Goal: Task Accomplishment & Management: Manage account settings

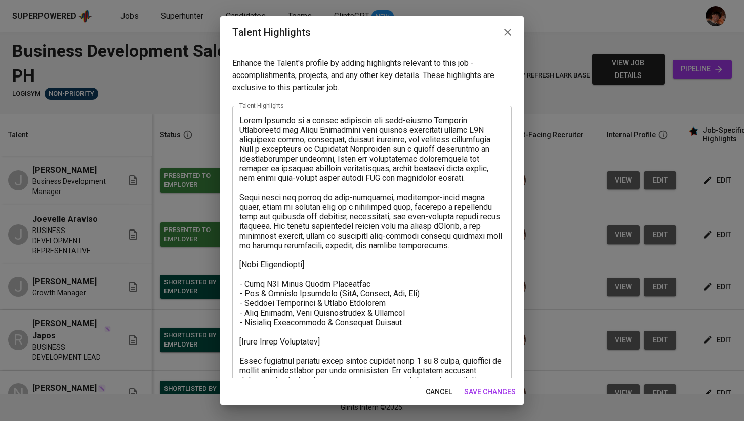
scroll to position [217, 0]
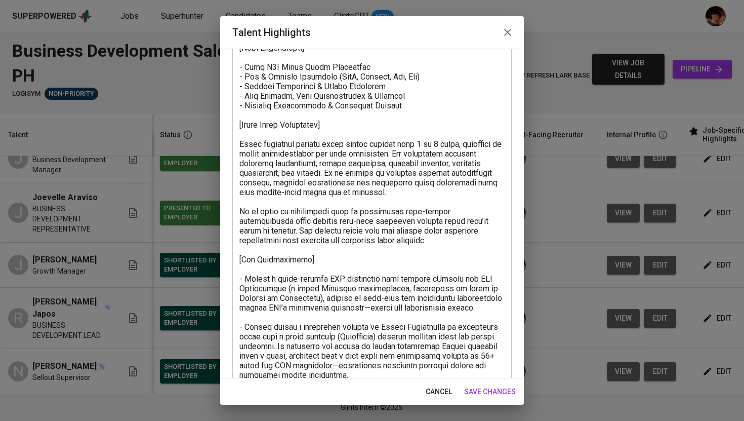
click at [505, 33] on icon "button" at bounding box center [508, 32] width 12 height 12
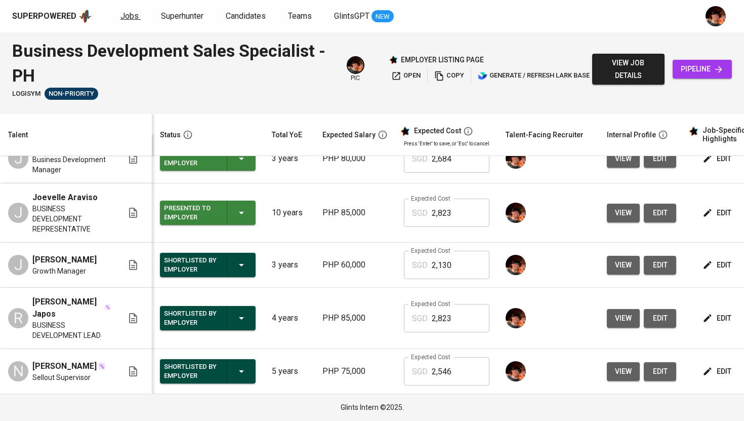
click at [122, 12] on span "Jobs" at bounding box center [129, 16] width 18 height 10
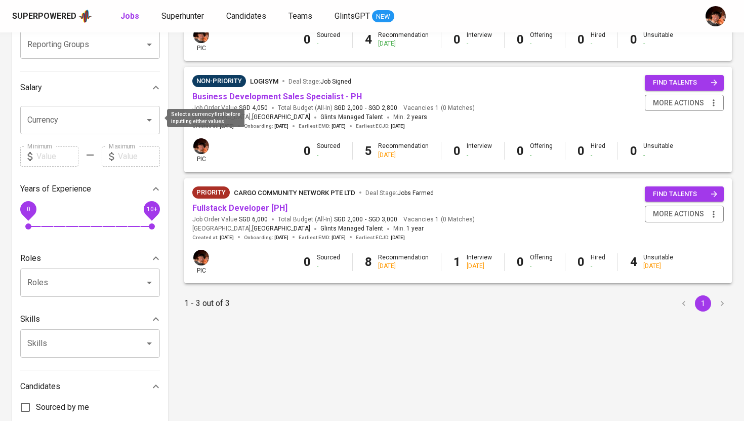
scroll to position [200, 0]
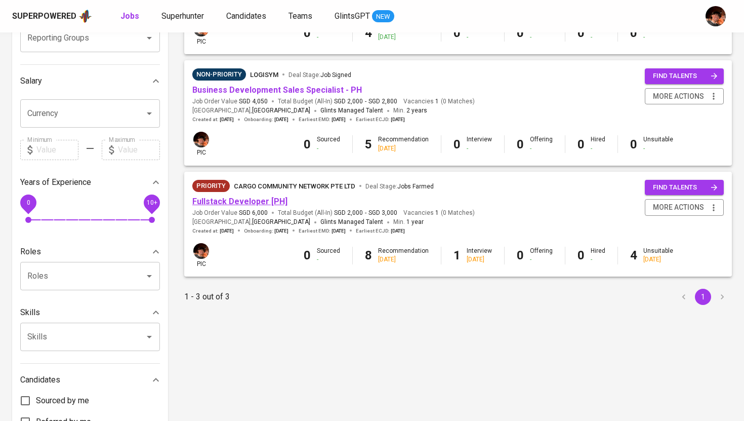
click at [226, 198] on link "Fullstack Developer [PH]" at bounding box center [239, 201] width 95 height 10
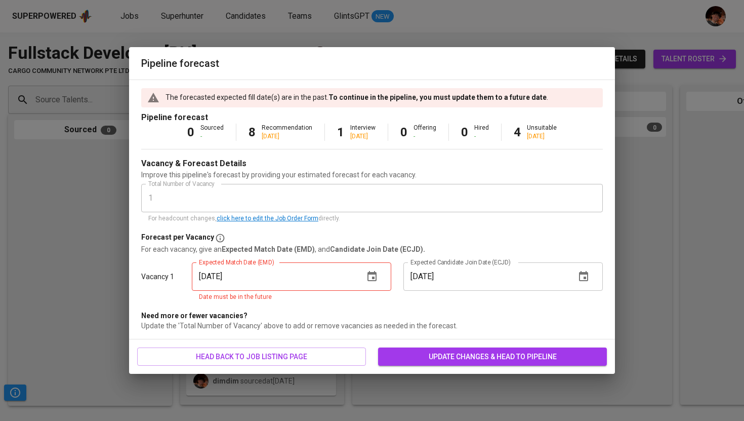
click at [670, 59] on div "Pipeline forecast The forecasted expected fill date(s) are in the past. To cont…" at bounding box center [372, 210] width 744 height 421
click at [319, 281] on input "[DATE]" at bounding box center [274, 276] width 164 height 28
click at [376, 278] on icon "button" at bounding box center [371, 276] width 9 height 10
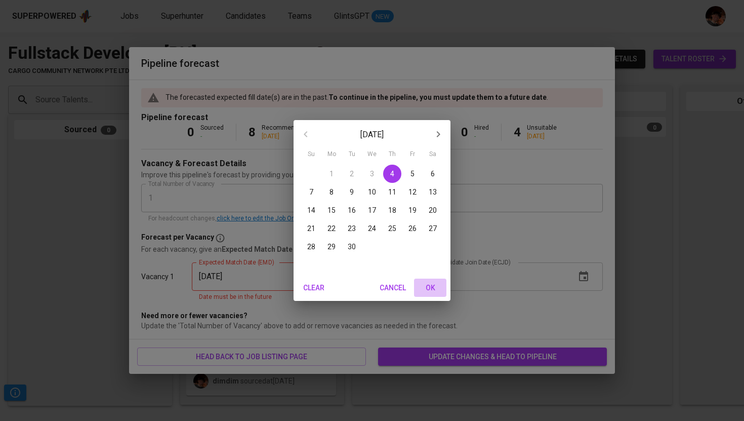
click at [432, 291] on span "OK" at bounding box center [430, 287] width 24 height 13
type input "[DATE]"
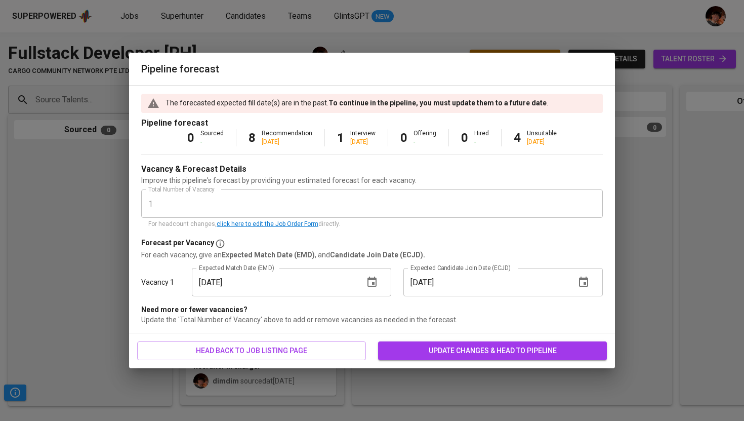
click at [637, 192] on div "Pipeline forecast The forecasted expected fill date(s) are in the past. To cont…" at bounding box center [372, 210] width 744 height 421
click at [296, 352] on span "head back to job listing page" at bounding box center [251, 350] width 213 height 13
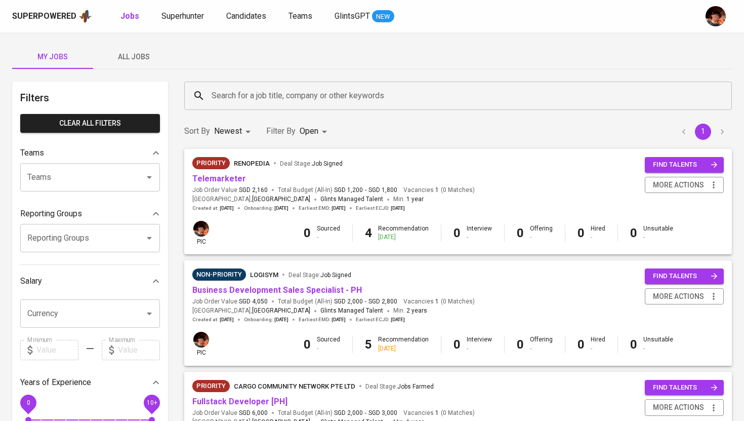
click at [233, 407] on span "Fullstack Developer [PH]" at bounding box center [239, 402] width 95 height 12
click at [234, 398] on link "Fullstack Developer [PH]" at bounding box center [239, 401] width 95 height 10
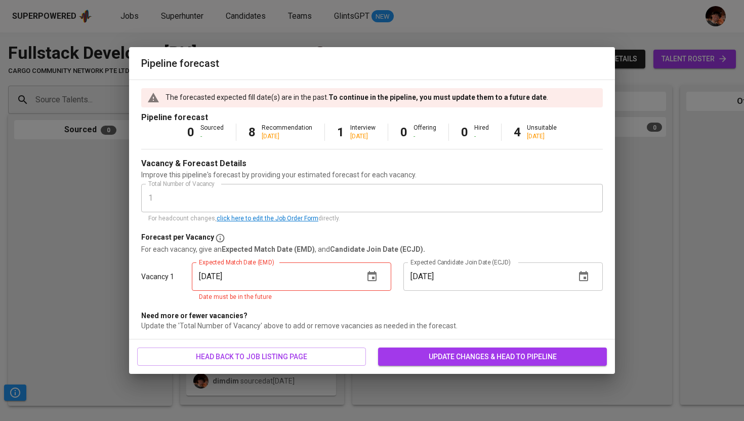
click at [338, 293] on p "Date must be in the future" at bounding box center [291, 297] width 185 height 10
click at [376, 278] on icon "button" at bounding box center [372, 276] width 12 height 12
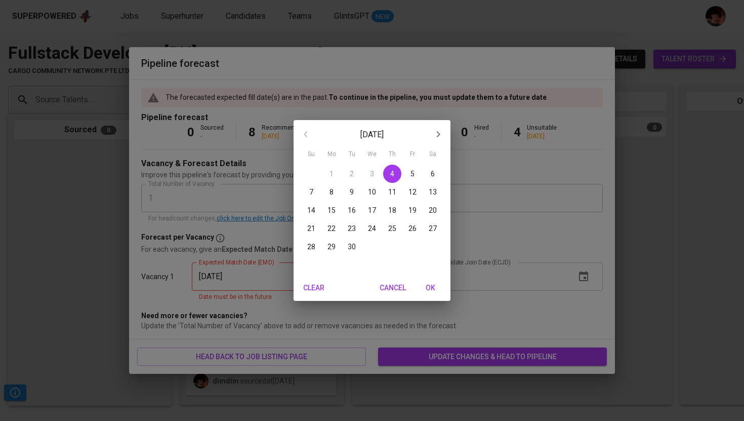
click at [431, 285] on span "OK" at bounding box center [430, 287] width 24 height 13
type input "[DATE]"
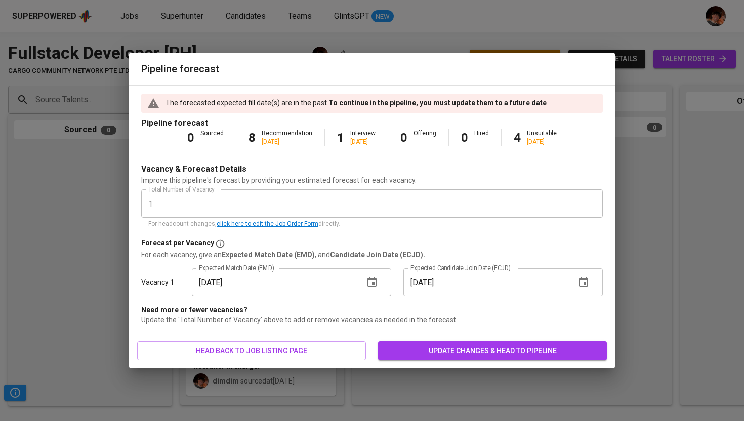
click at [447, 350] on span "update changes & head to pipeline" at bounding box center [492, 350] width 213 height 13
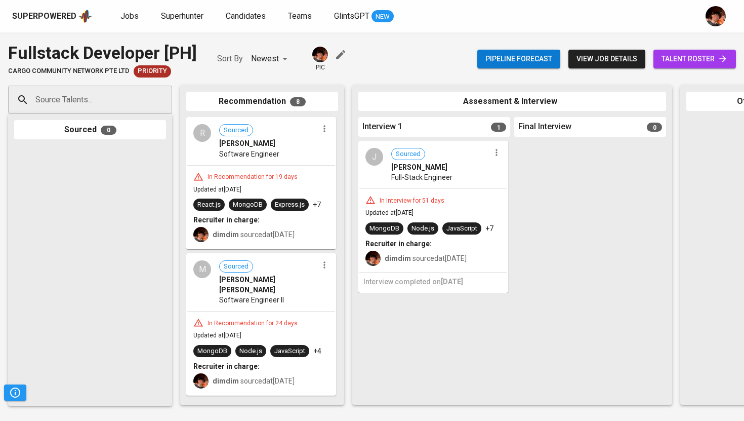
click at [680, 54] on span "talent roster" at bounding box center [695, 59] width 66 height 13
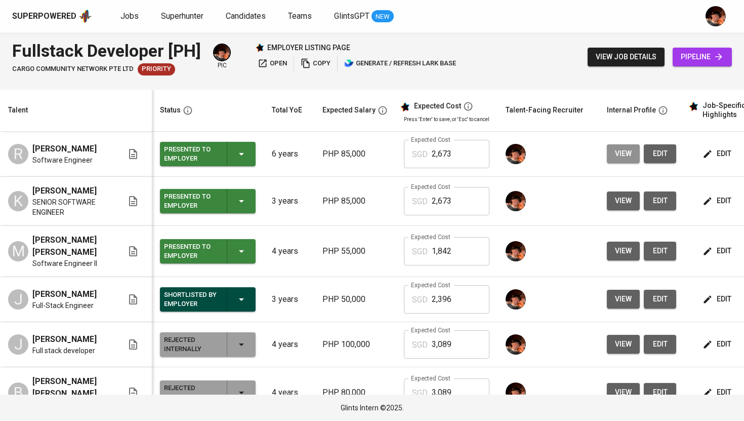
click at [623, 160] on span "view" at bounding box center [623, 153] width 17 height 13
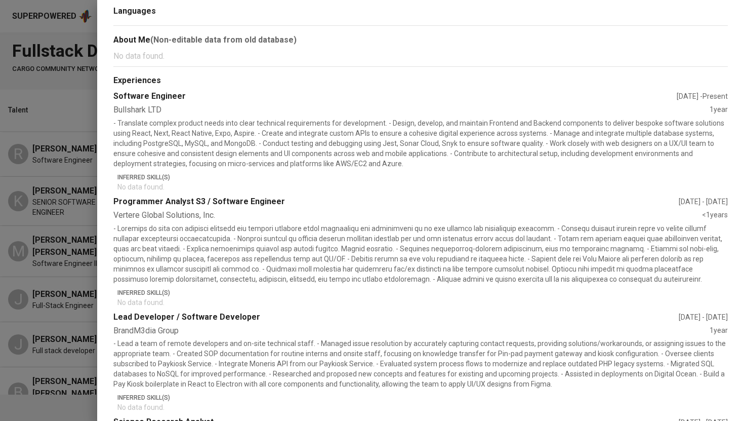
scroll to position [100, 0]
